Goal: Task Accomplishment & Management: Complete application form

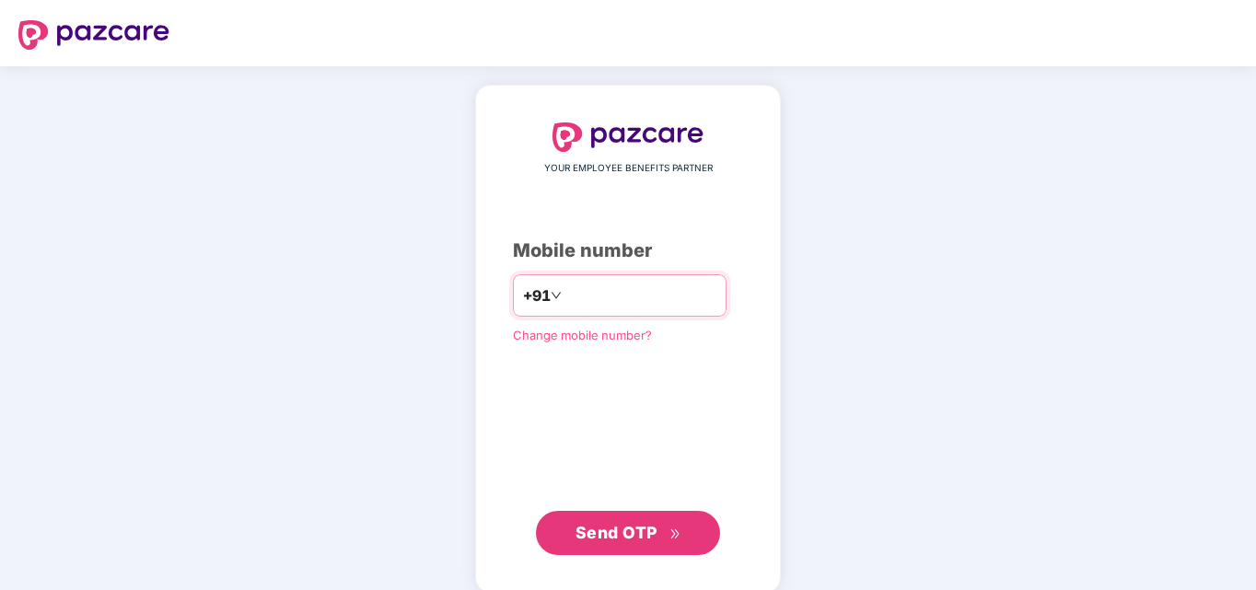
type input "**********"
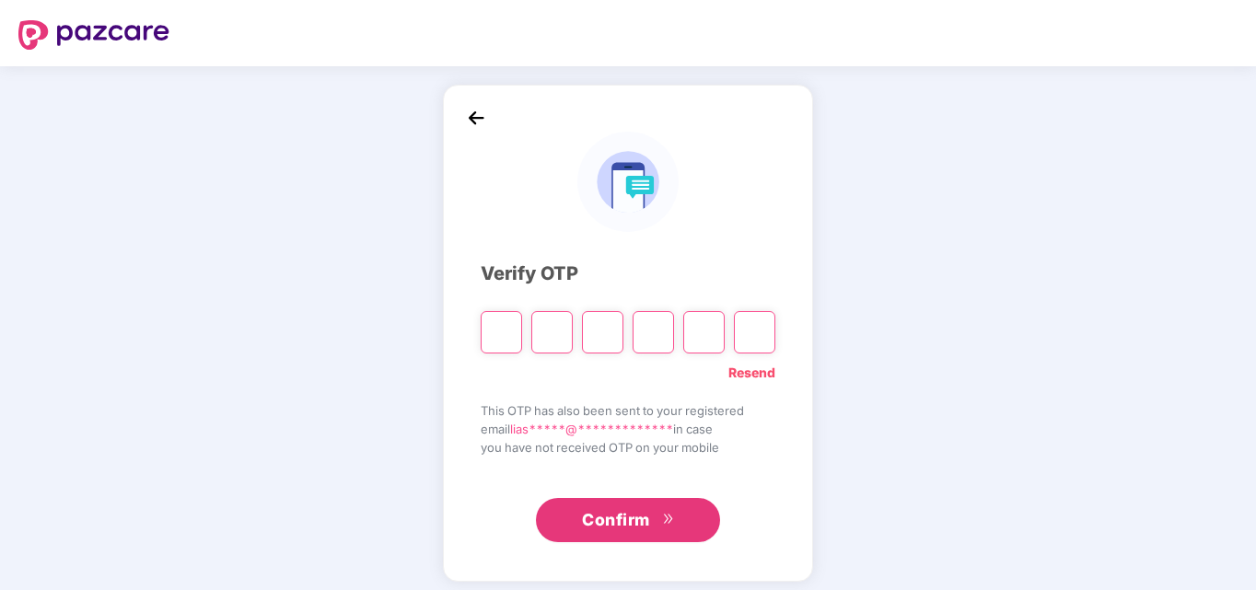
type input "*"
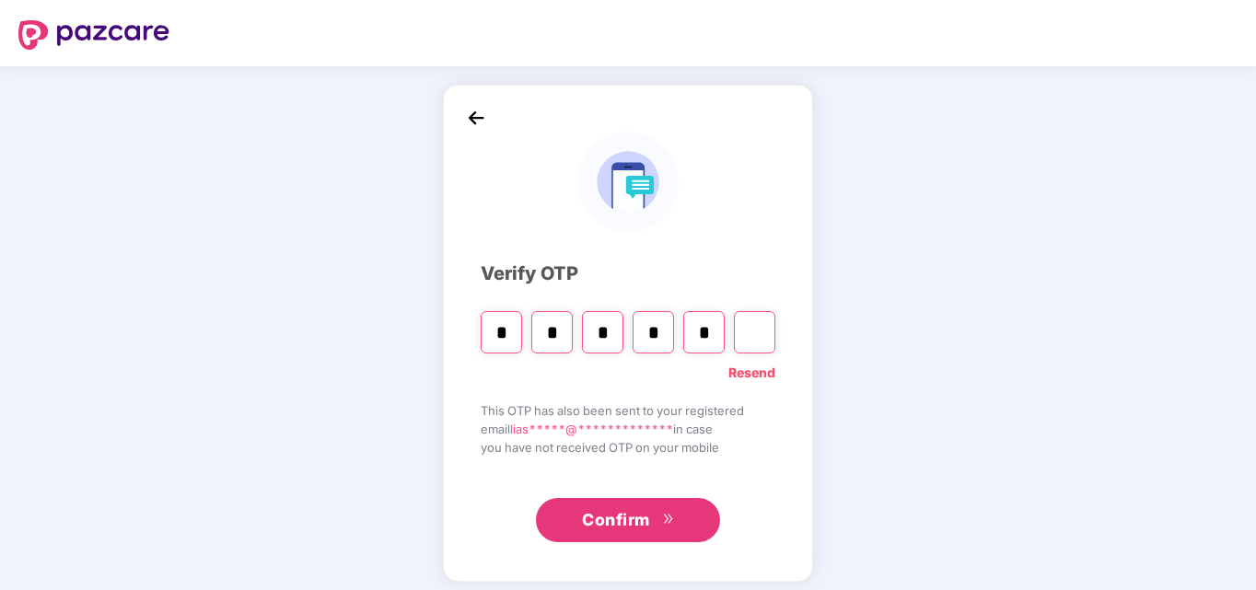
type input "*"
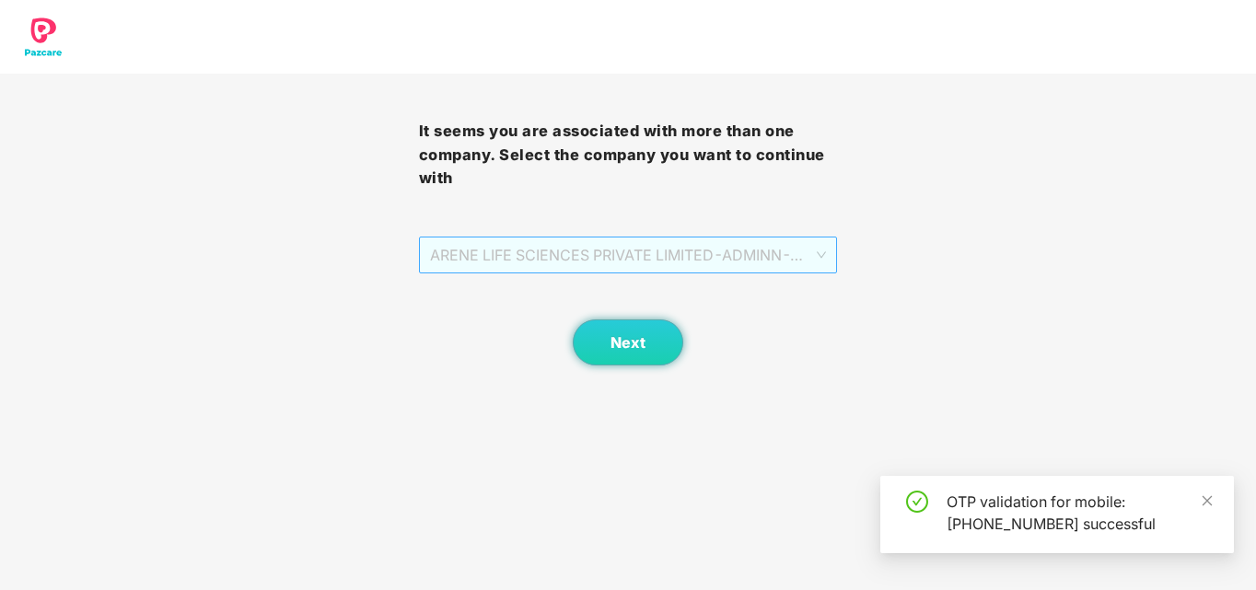
click at [790, 257] on span "ARENE LIFE SCIENCES PRIVATE LIMITED - ADMINN - ADMIN" at bounding box center [628, 255] width 397 height 35
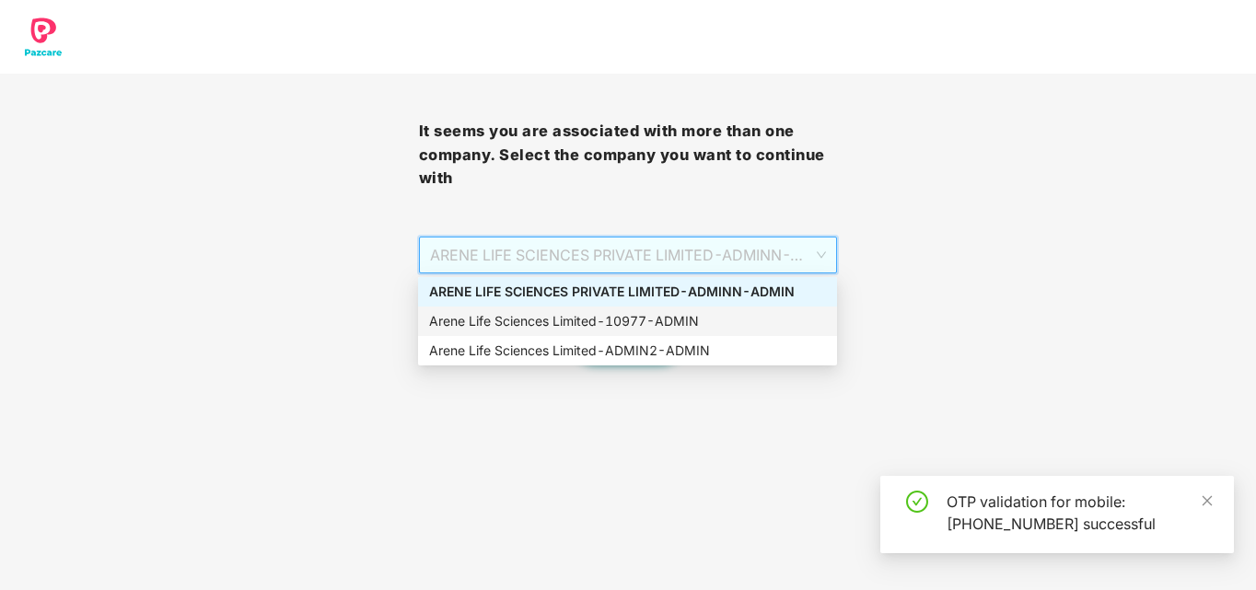
click at [736, 315] on div "Arene Life Sciences Limited - 10977 - ADMIN" at bounding box center [627, 321] width 397 height 20
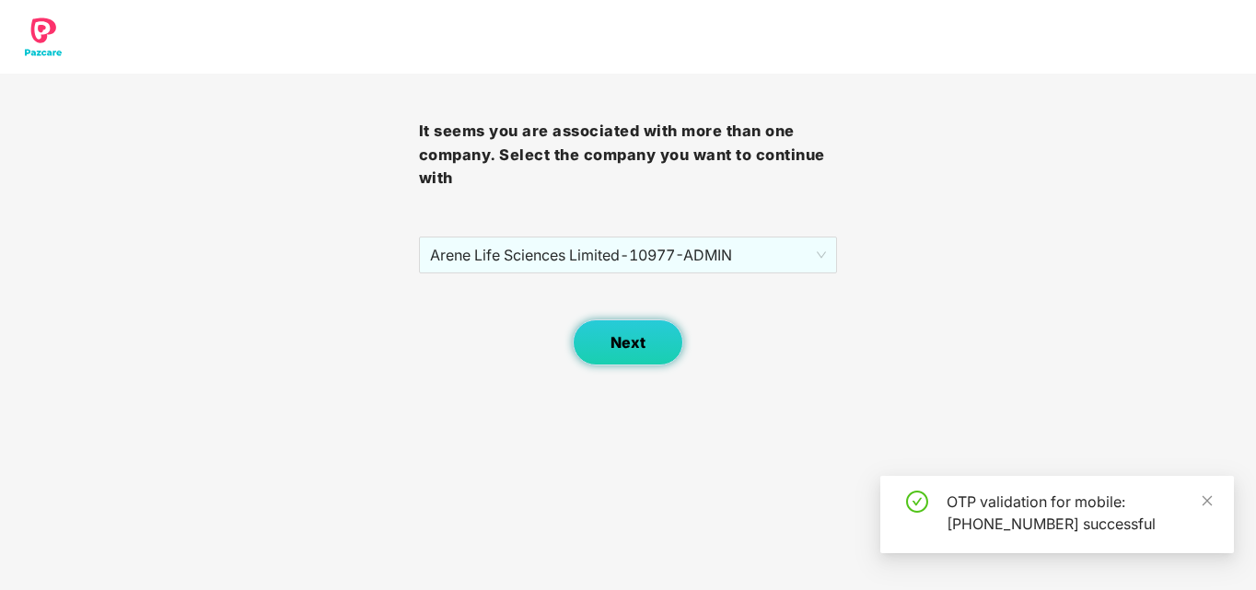
click at [647, 334] on button "Next" at bounding box center [628, 343] width 111 height 46
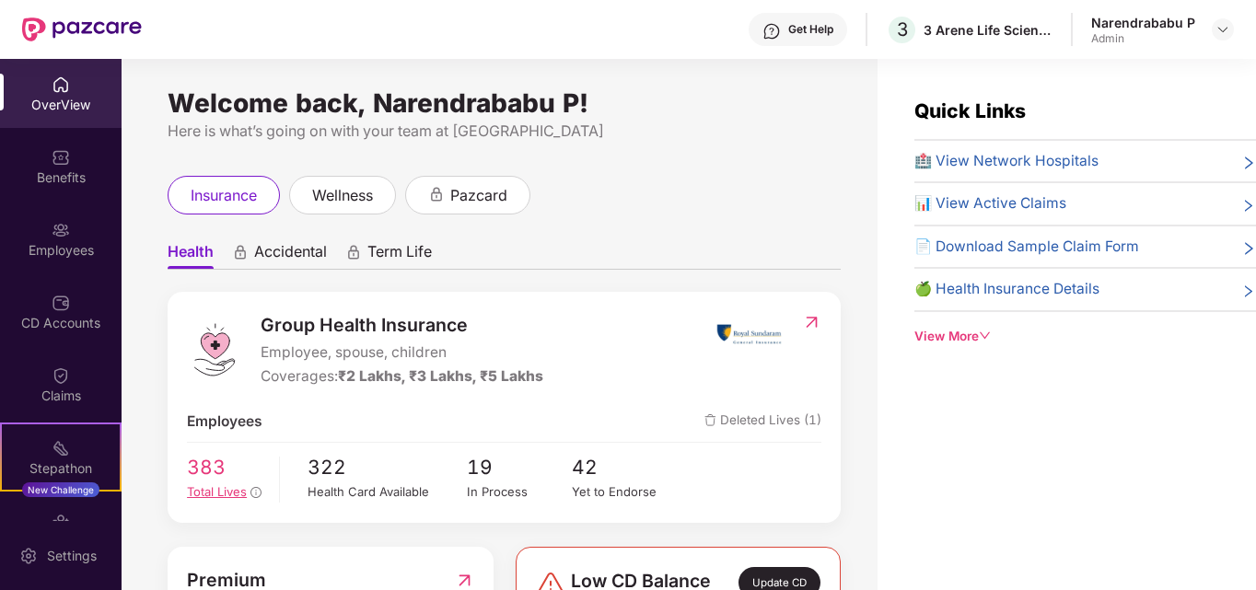
click at [209, 478] on span "383" at bounding box center [226, 467] width 79 height 30
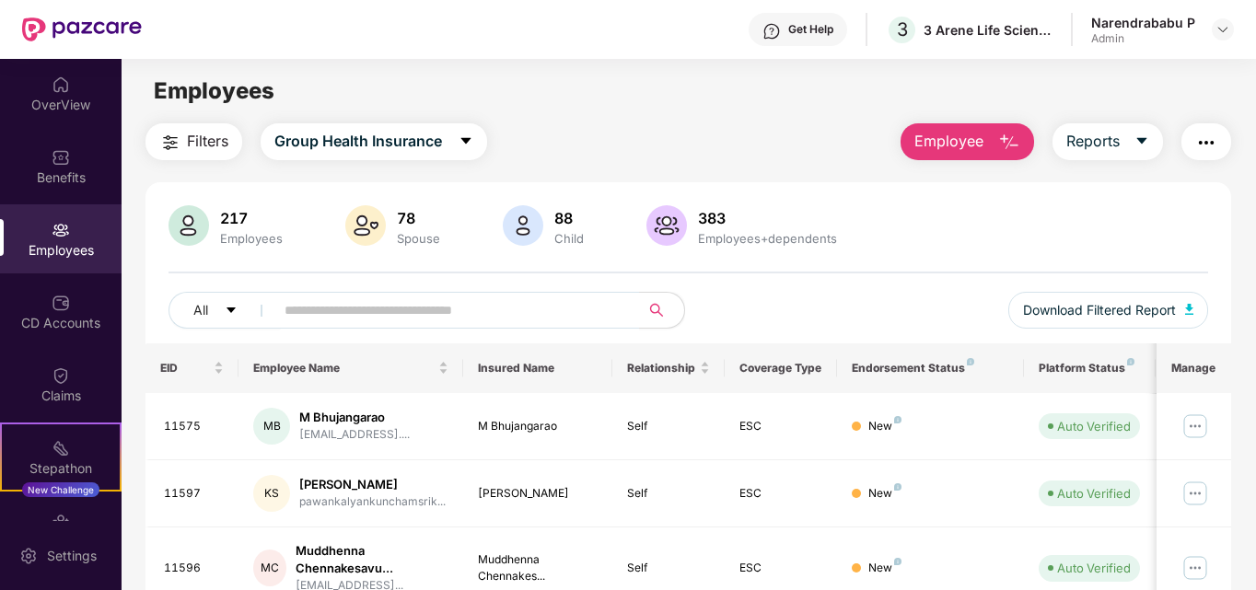
click at [950, 140] on span "Employee" at bounding box center [949, 141] width 69 height 23
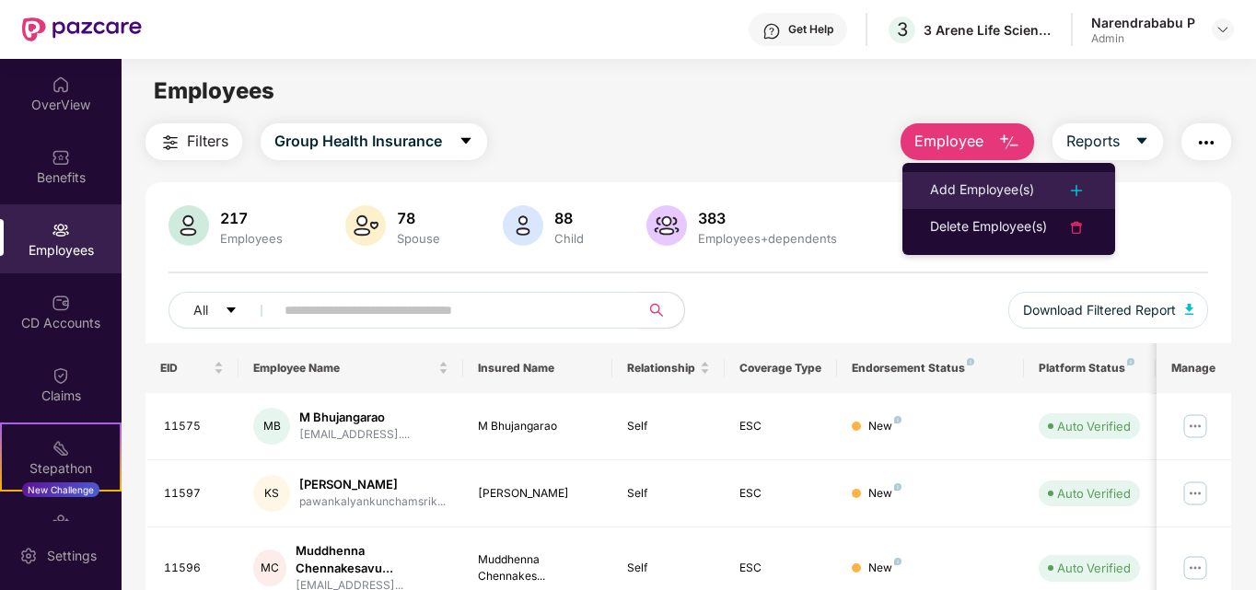
click at [938, 193] on div "Add Employee(s)" at bounding box center [982, 191] width 104 height 22
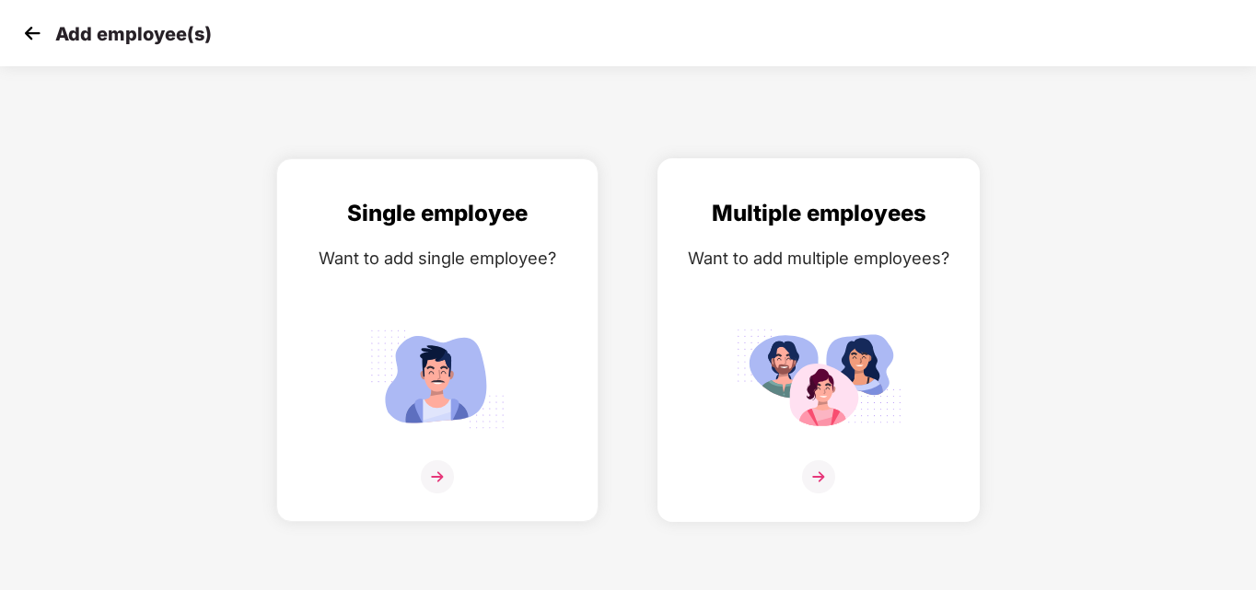
click at [810, 469] on img at bounding box center [818, 476] width 33 height 33
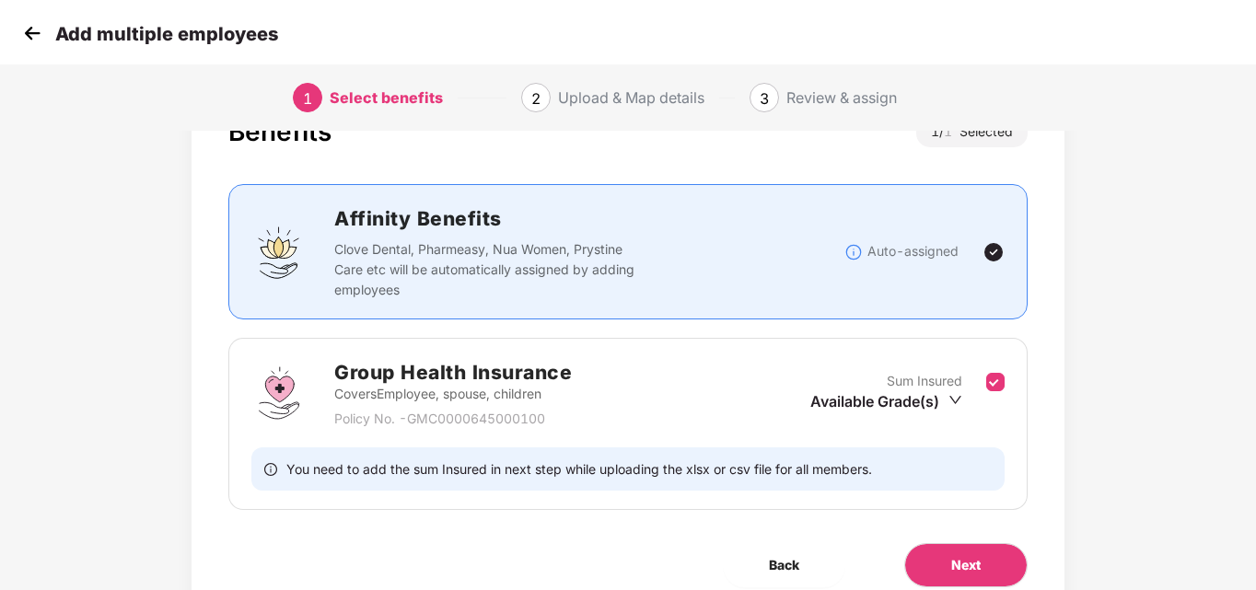
scroll to position [152, 0]
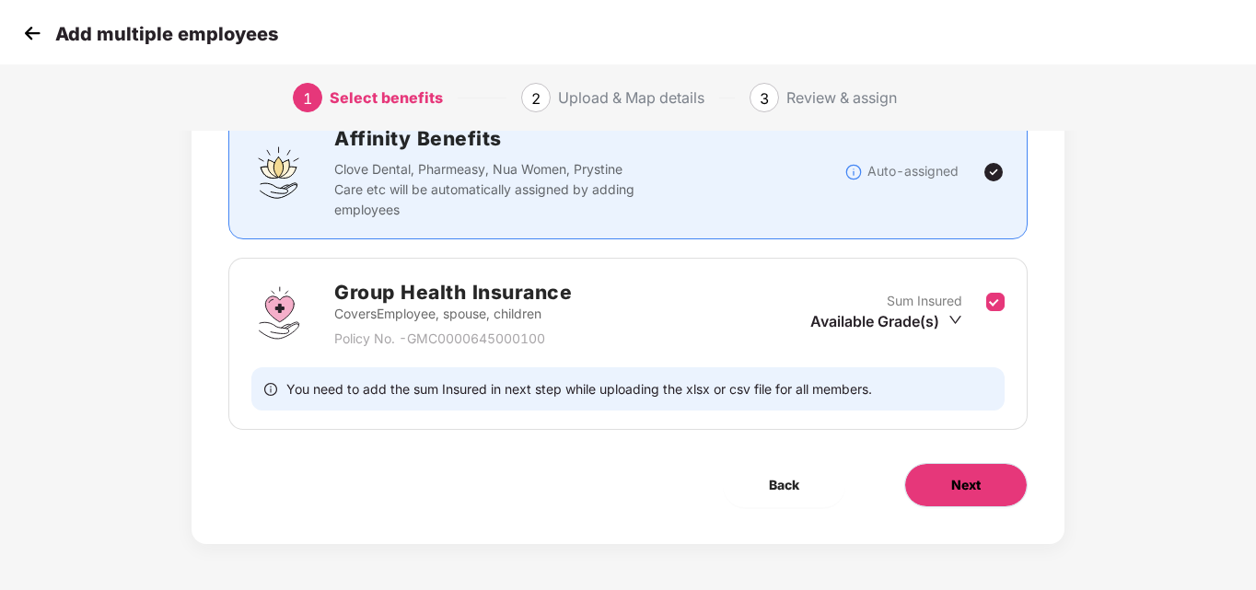
click at [968, 485] on span "Next" at bounding box center [965, 485] width 29 height 20
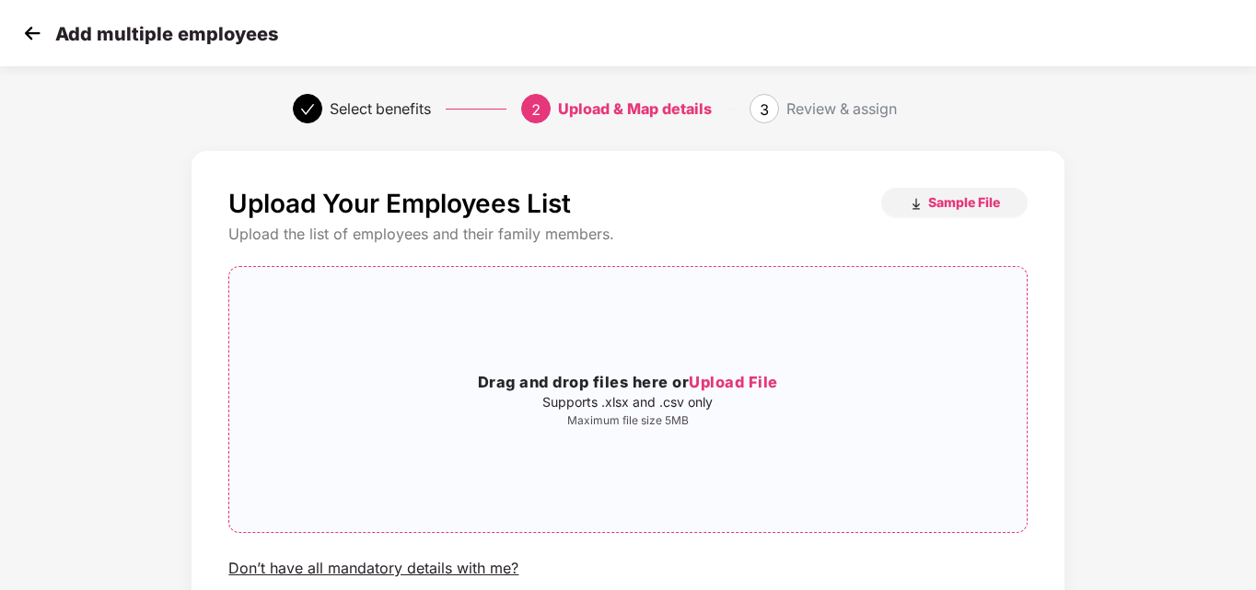
click at [709, 379] on span "Upload File" at bounding box center [733, 382] width 89 height 18
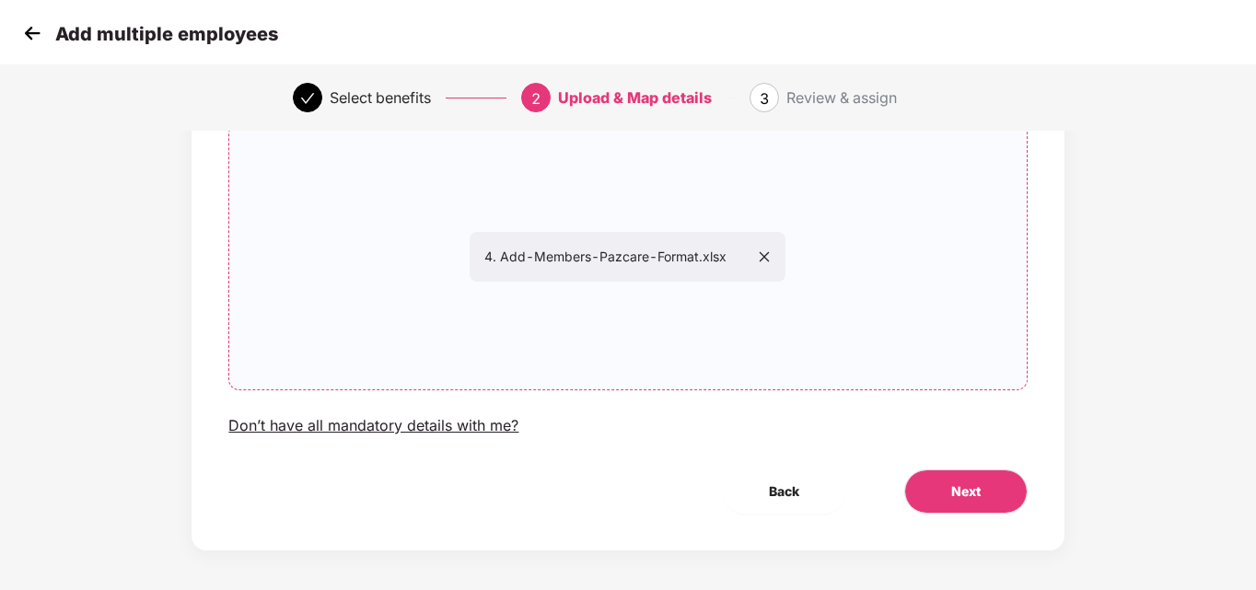
scroll to position [149, 0]
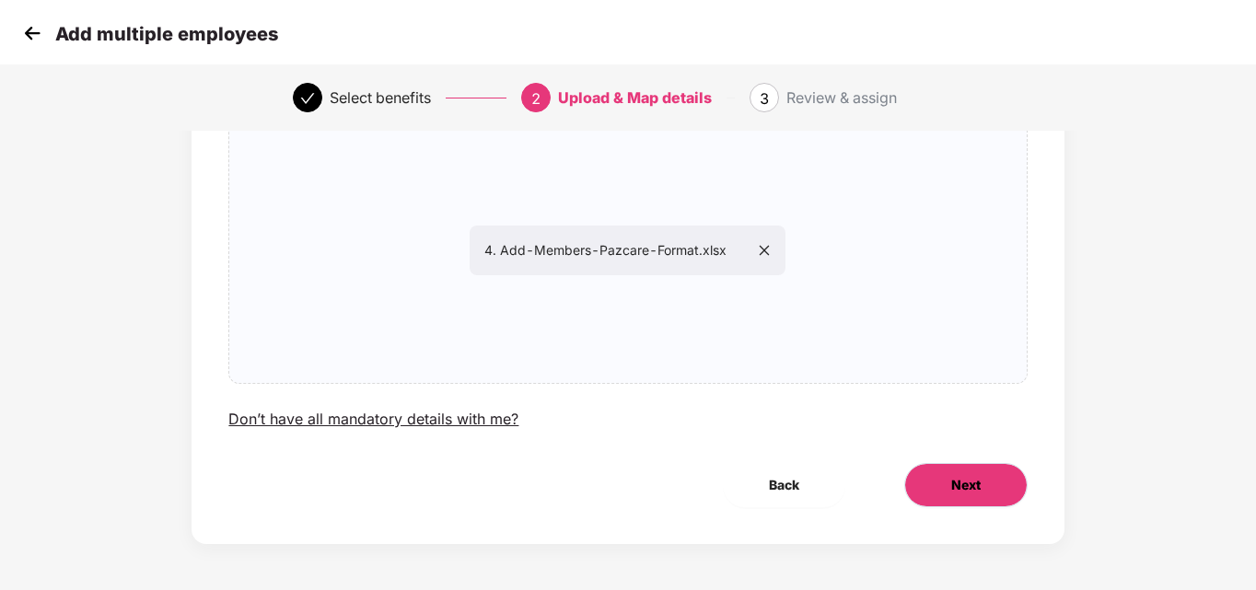
click at [963, 495] on button "Next" at bounding box center [965, 485] width 123 height 44
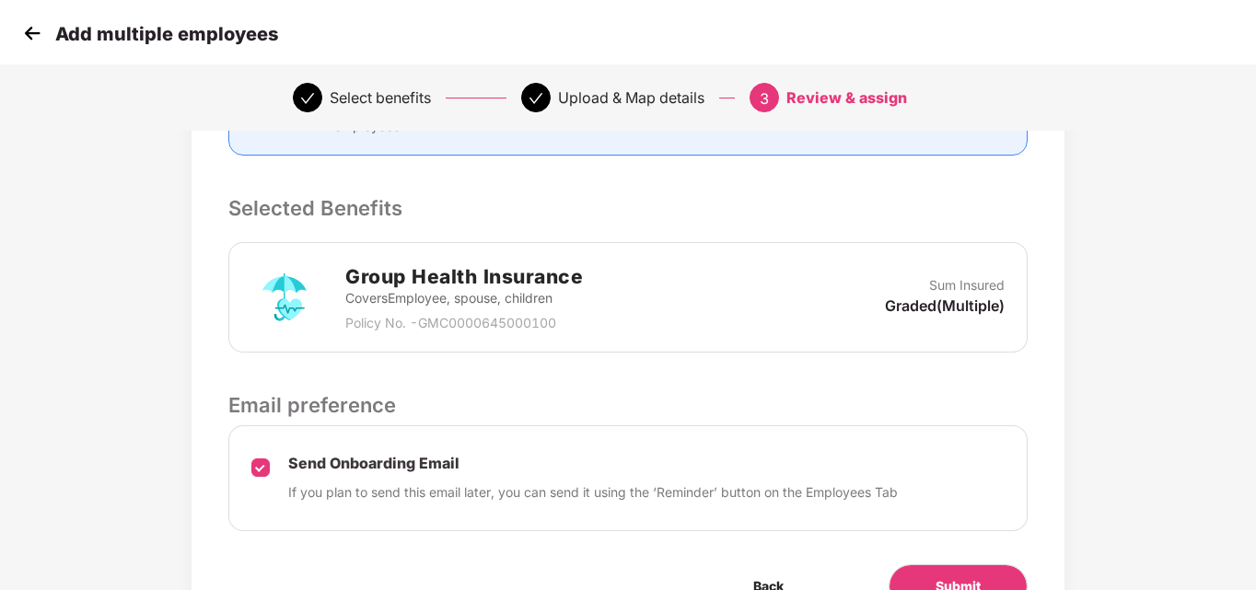
scroll to position [457, 0]
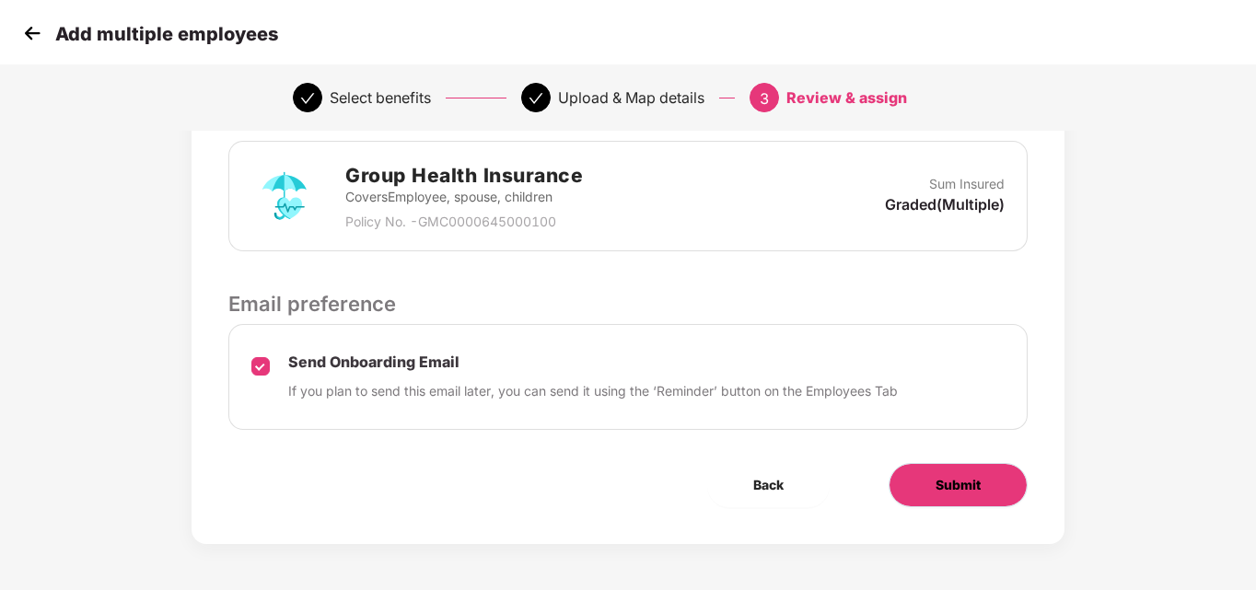
click at [967, 484] on span "Submit" at bounding box center [958, 485] width 45 height 20
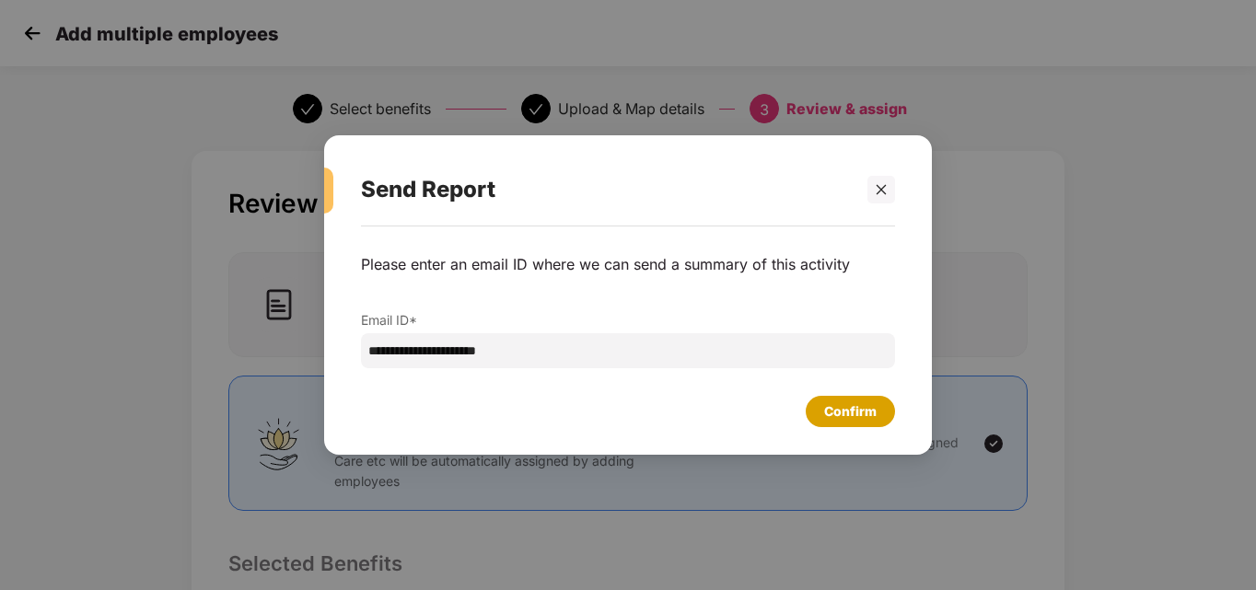
click at [837, 409] on div "Confirm" at bounding box center [850, 412] width 52 height 20
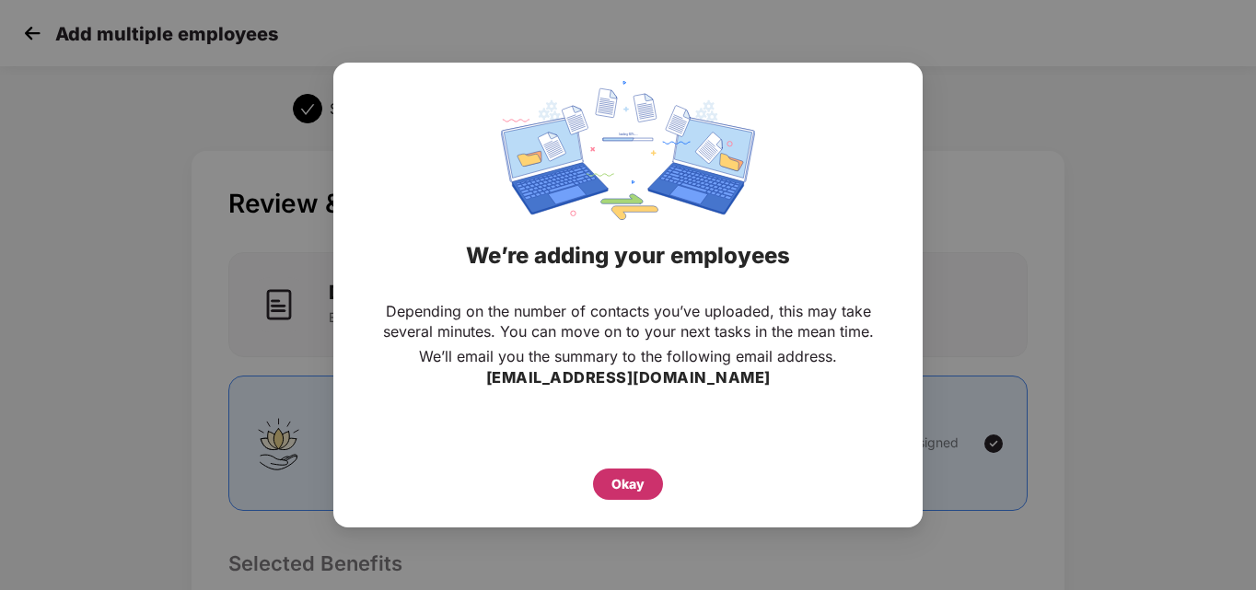
click at [612, 481] on div "Okay" at bounding box center [628, 484] width 33 height 20
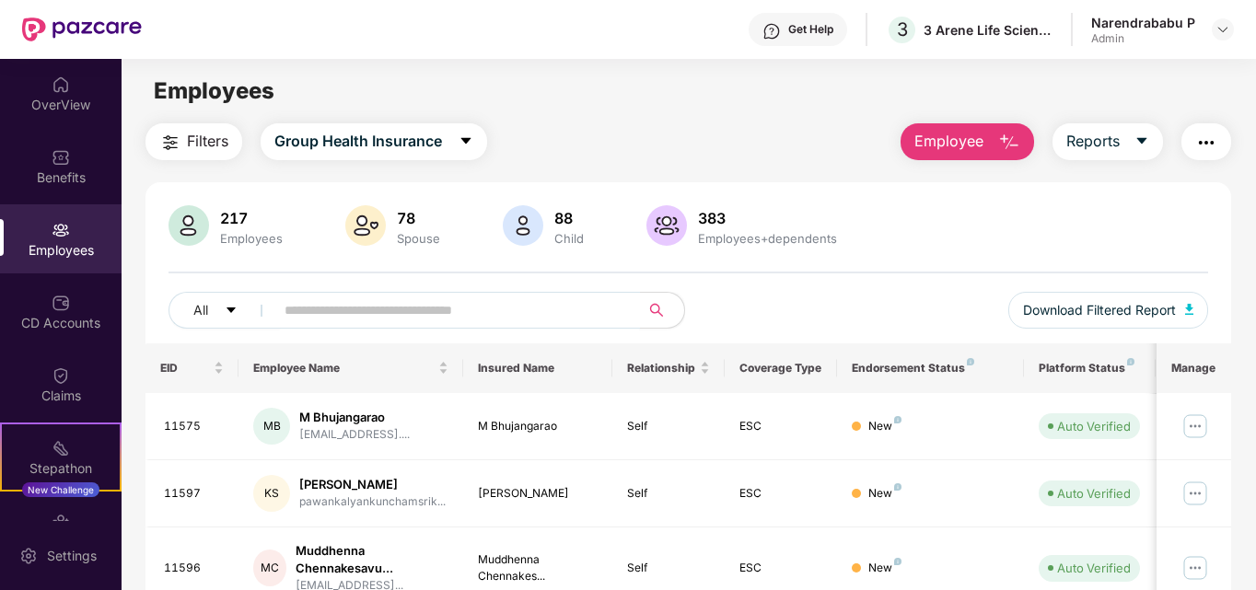
click at [497, 309] on input "text" at bounding box center [450, 311] width 331 height 28
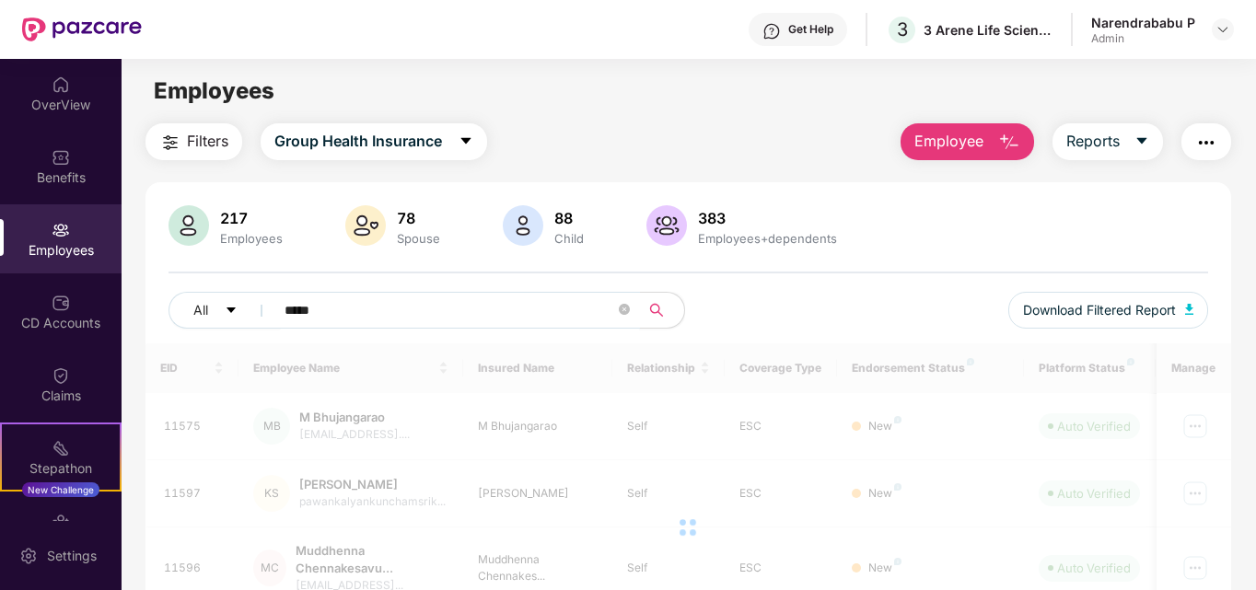
type input "*****"
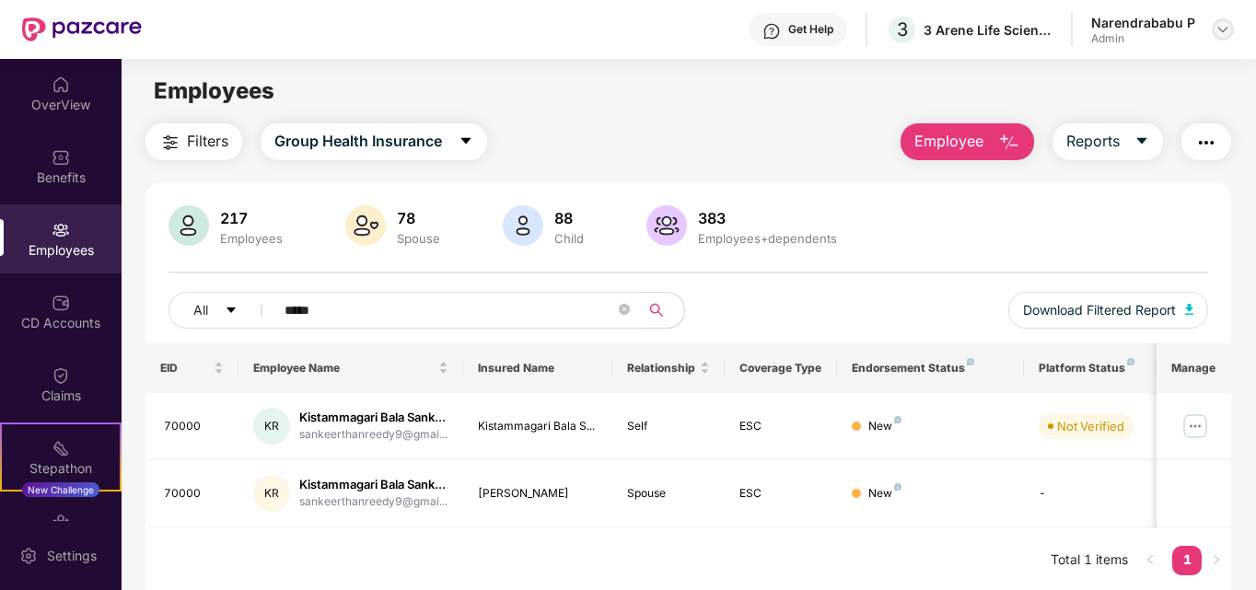
click at [1219, 34] on img at bounding box center [1223, 29] width 15 height 15
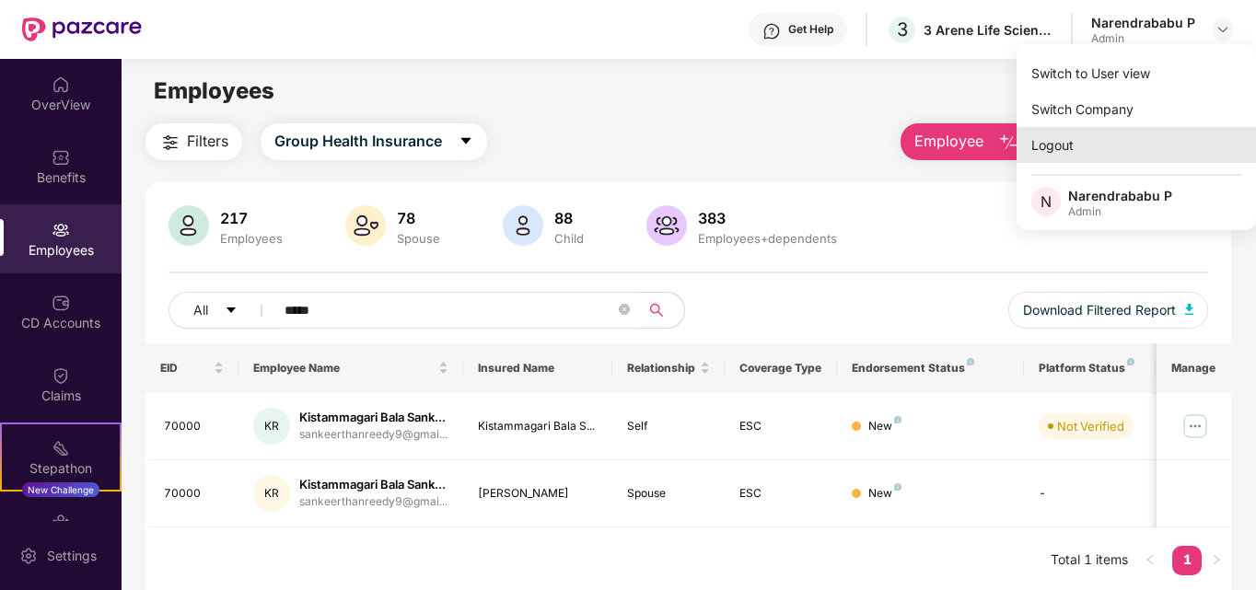
click at [1063, 151] on div "Logout" at bounding box center [1136, 145] width 239 height 36
